Goal: Find contact information: Obtain details needed to contact an individual or organization

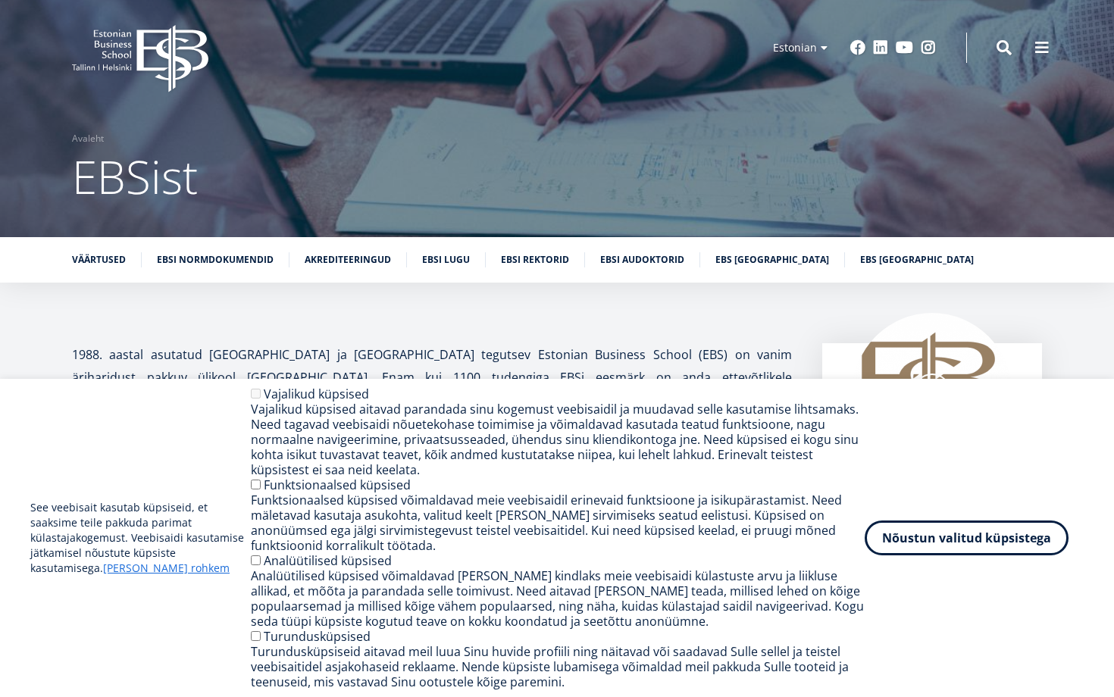
scroll to position [9, 0]
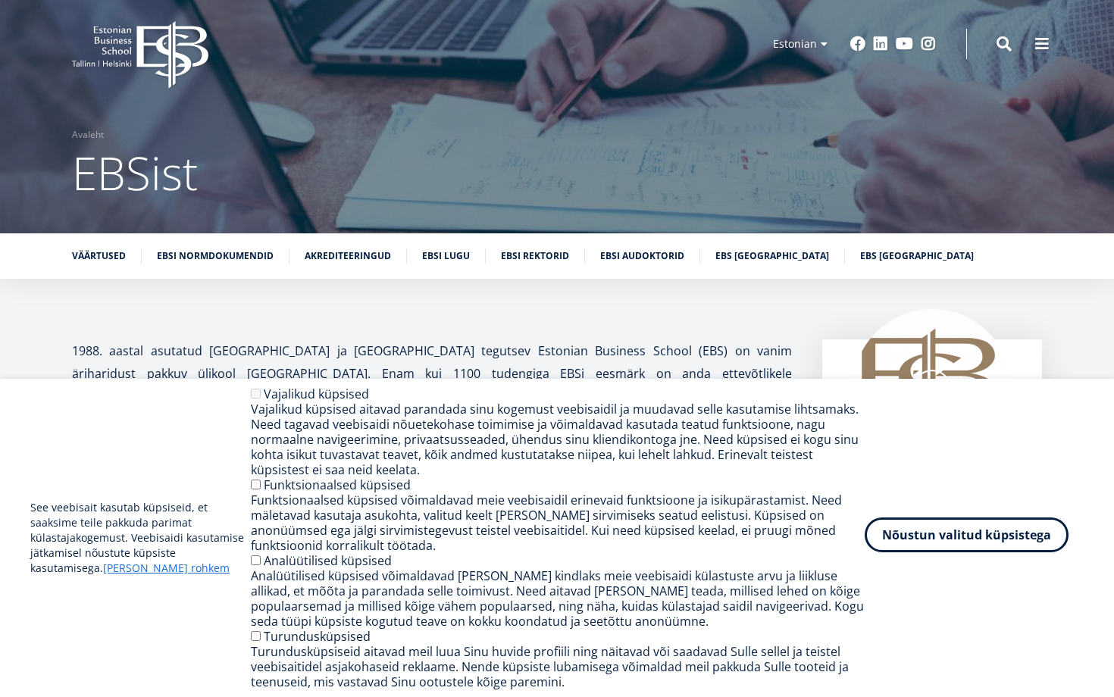
click at [929, 540] on button "Nõustun valitud küpsistega" at bounding box center [967, 535] width 204 height 35
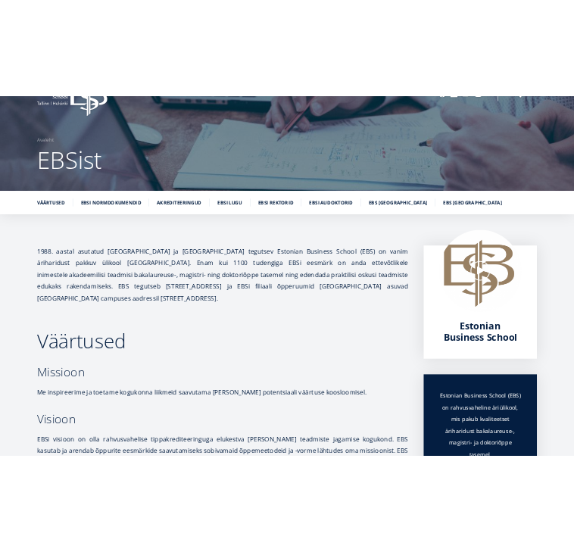
scroll to position [0, 0]
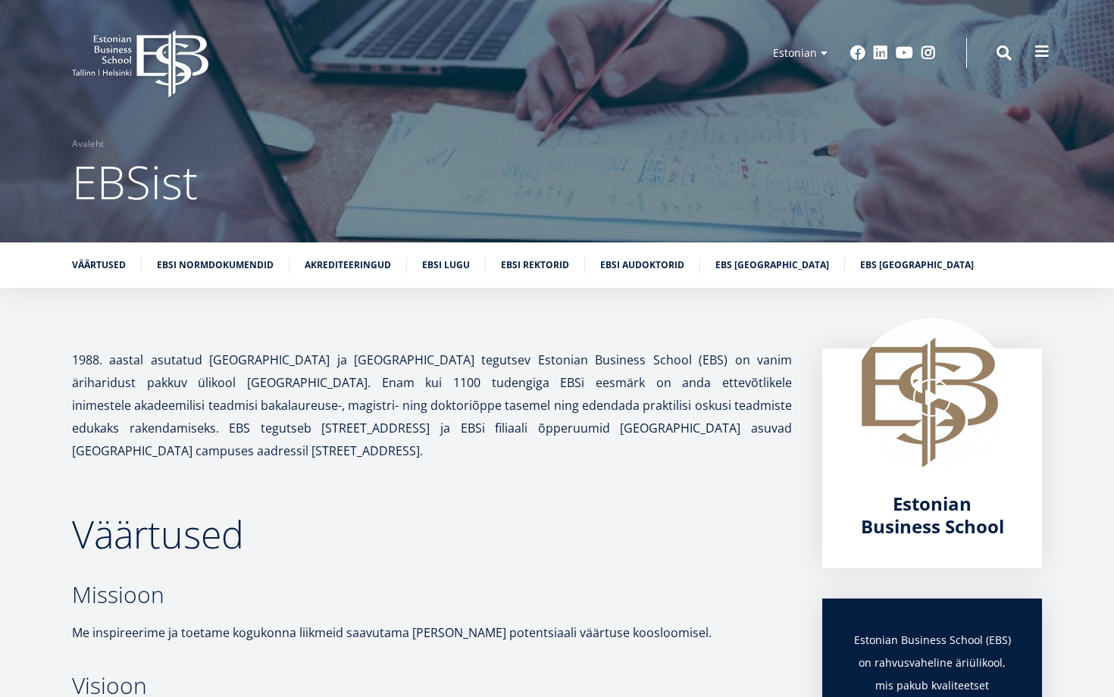
click at [1047, 52] on span at bounding box center [1041, 51] width 15 height 15
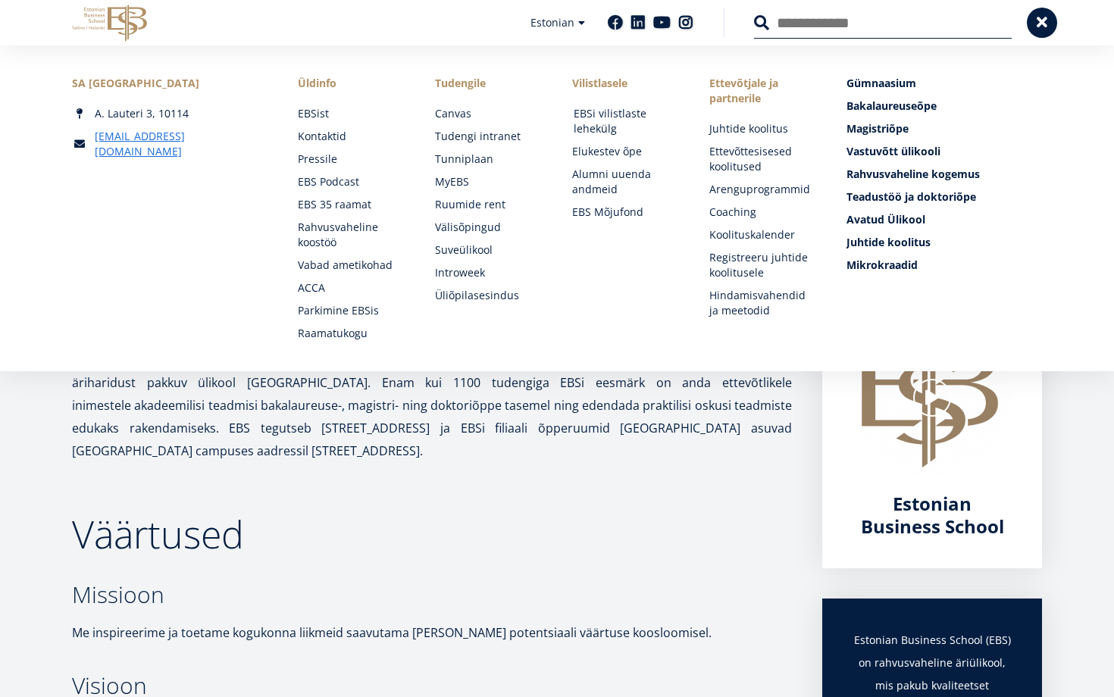
click at [596, 110] on link "EBSi vilistlaste lehekülg" at bounding box center [627, 121] width 107 height 30
click at [133, 137] on link "[EMAIL_ADDRESS][DOMAIN_NAME]" at bounding box center [181, 144] width 173 height 30
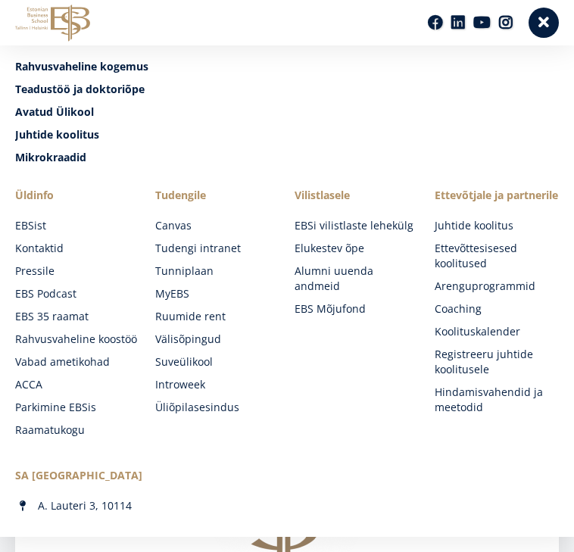
scroll to position [205, 0]
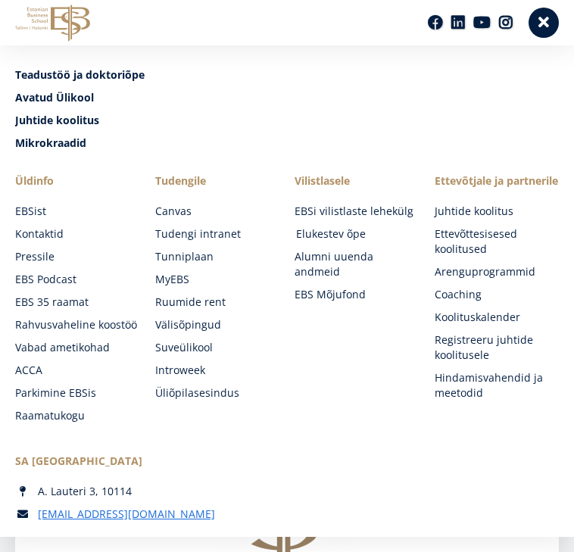
click at [315, 236] on link "Elukestev õpe" at bounding box center [358, 234] width 125 height 15
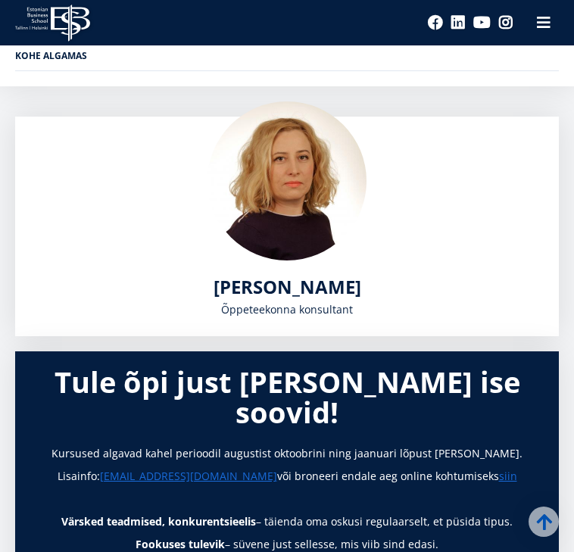
scroll to position [202, 0]
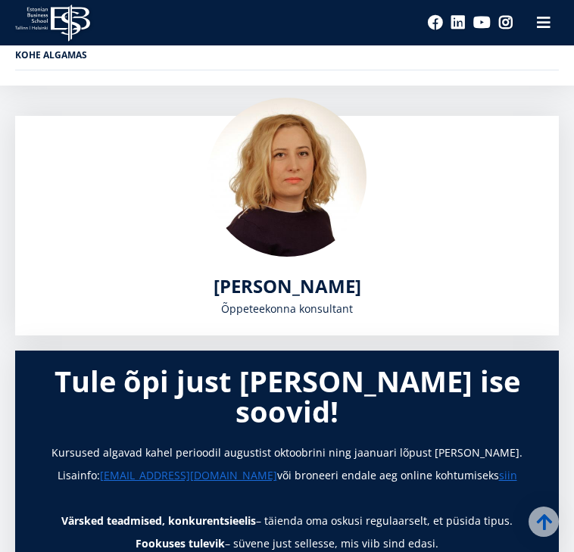
click at [278, 145] on img at bounding box center [287, 177] width 159 height 159
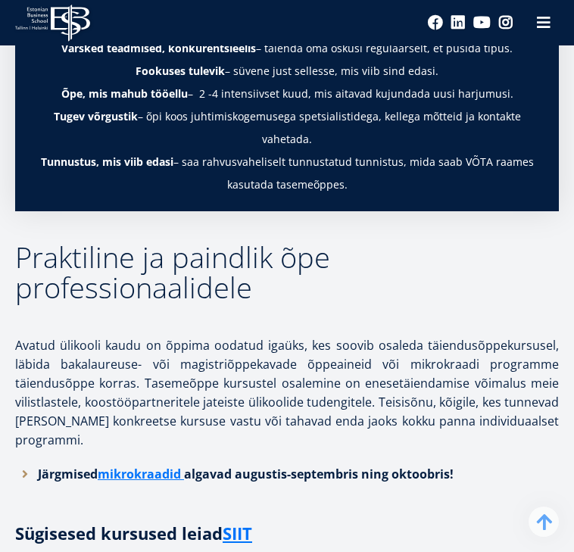
scroll to position [0, 0]
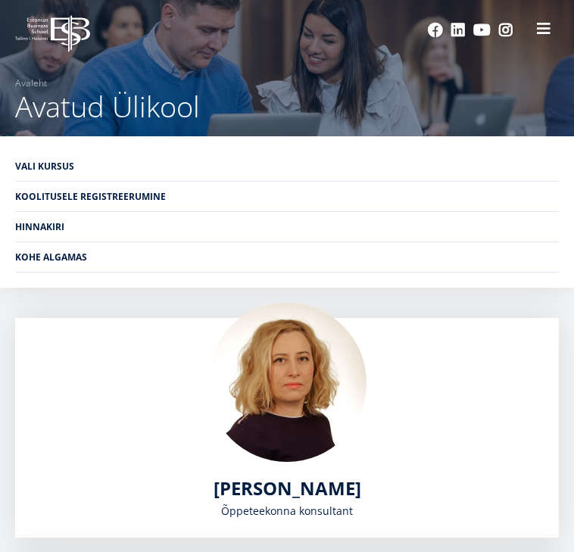
click at [543, 27] on span at bounding box center [544, 28] width 15 height 15
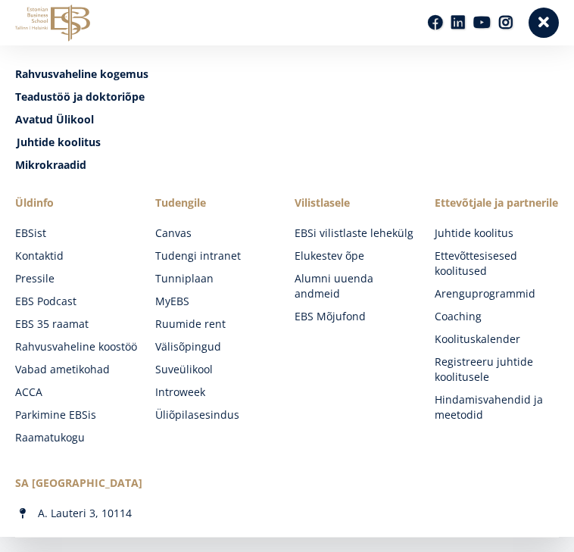
scroll to position [205, 0]
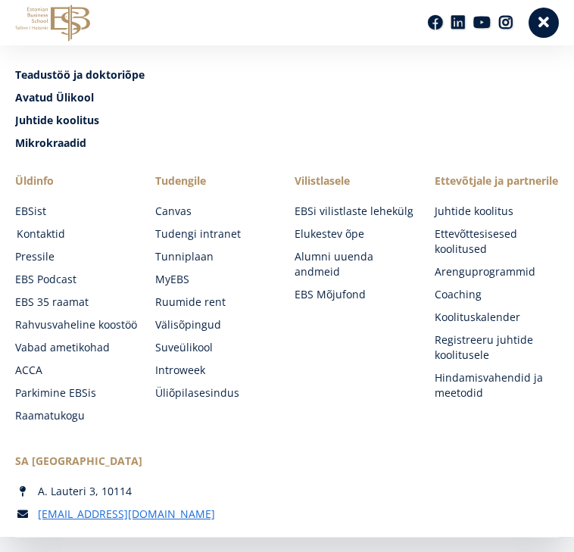
click at [40, 236] on link "Kontaktid" at bounding box center [79, 234] width 125 height 15
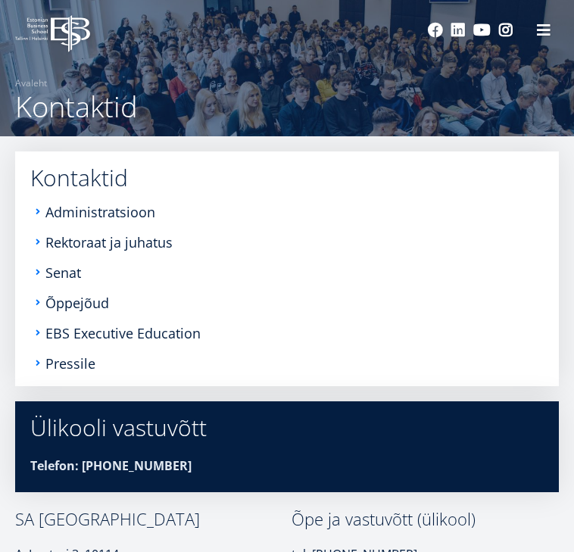
click at [34, 209] on li "Administratsioon" at bounding box center [287, 212] width 514 height 15
click at [37, 212] on li "Administratsioon" at bounding box center [287, 212] width 514 height 15
click at [57, 211] on link "Administratsioon" at bounding box center [102, 212] width 110 height 15
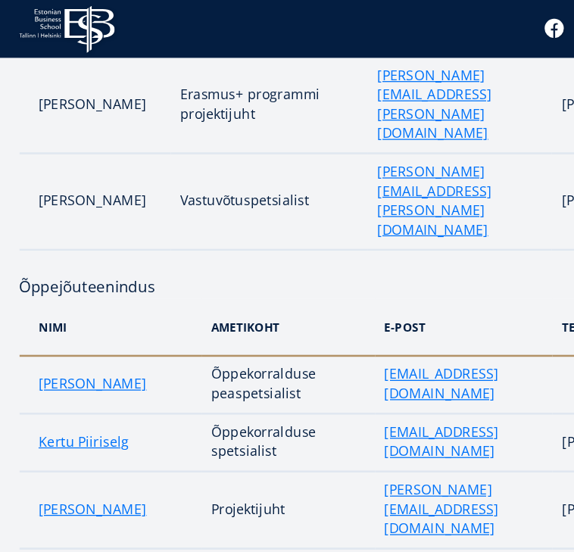
scroll to position [984, 0]
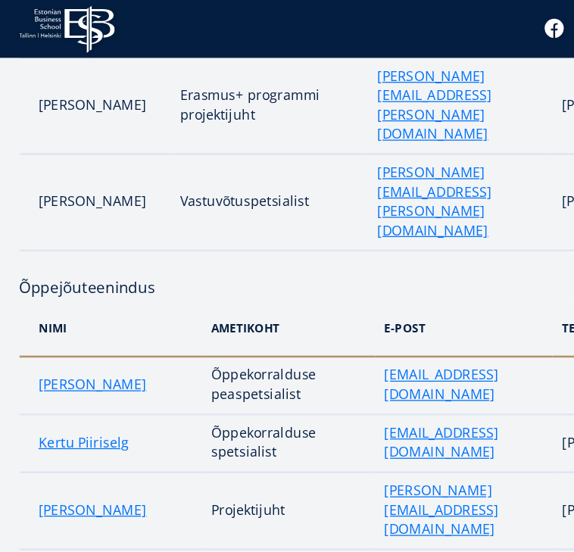
click at [65, 439] on link "[PERSON_NAME]-[DEMOGRAPHIC_DATA]" at bounding box center [90, 454] width 121 height 30
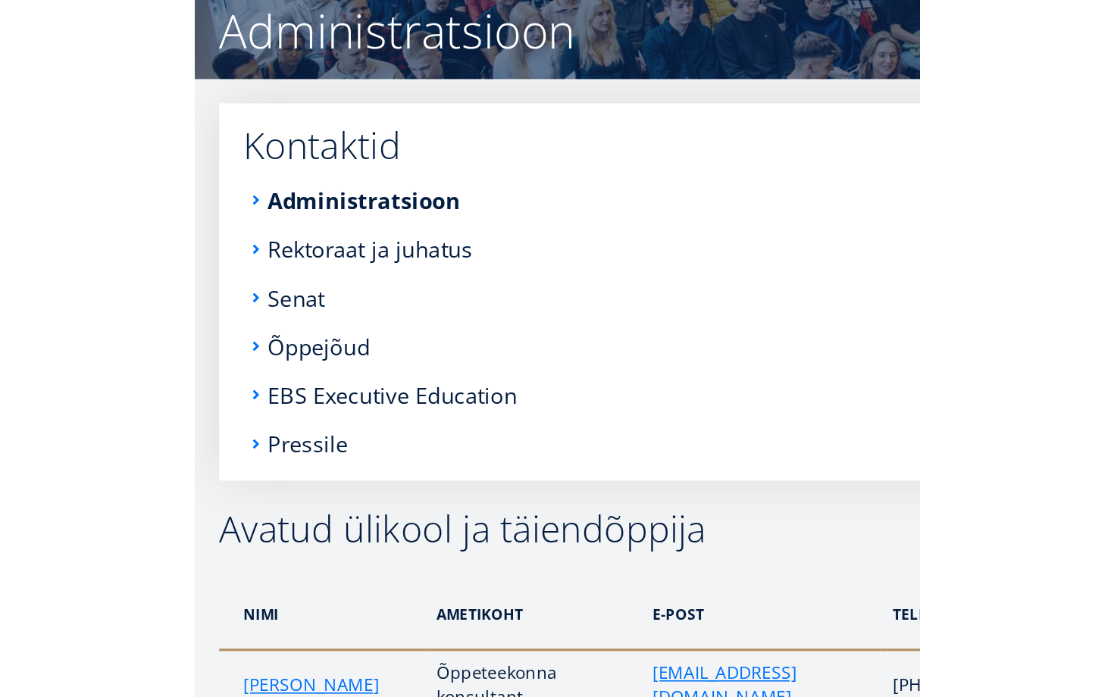
scroll to position [72, 0]
